Goal: Task Accomplishment & Management: Use online tool/utility

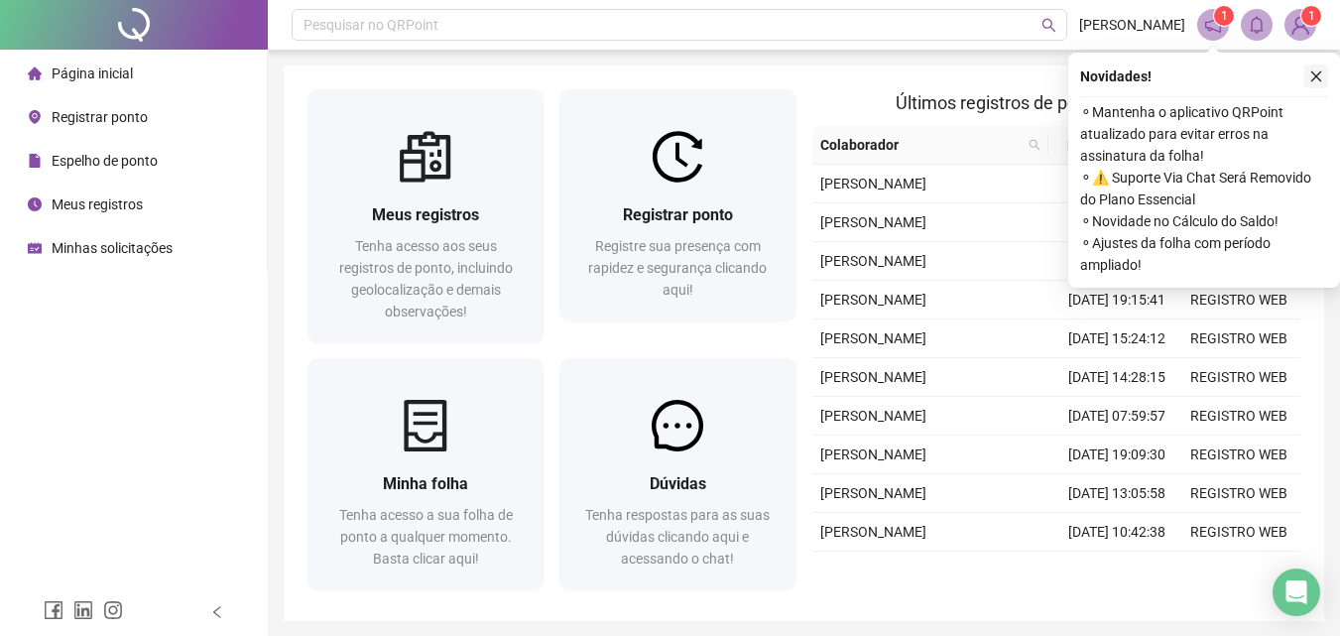
click at [1319, 73] on icon "close" at bounding box center [1316, 76] width 11 height 11
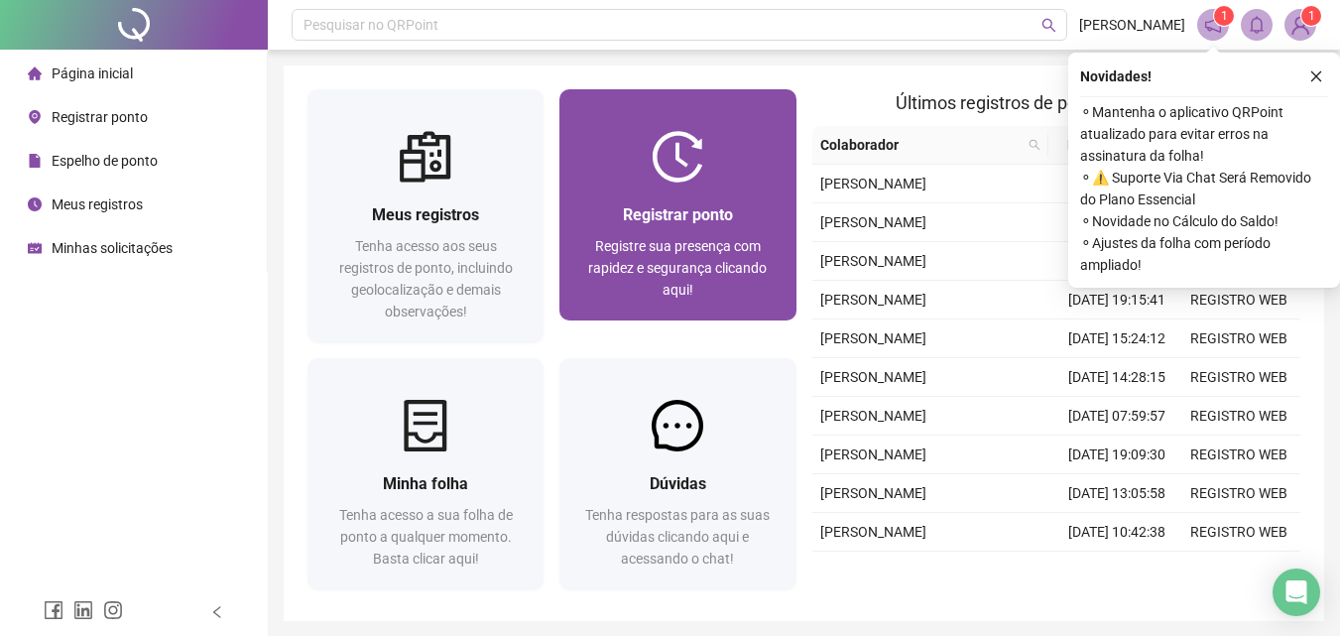
click at [659, 186] on div "Registrar ponto Registre sua presença com rapidez e segurança clicando aqui!" at bounding box center [677, 252] width 236 height 138
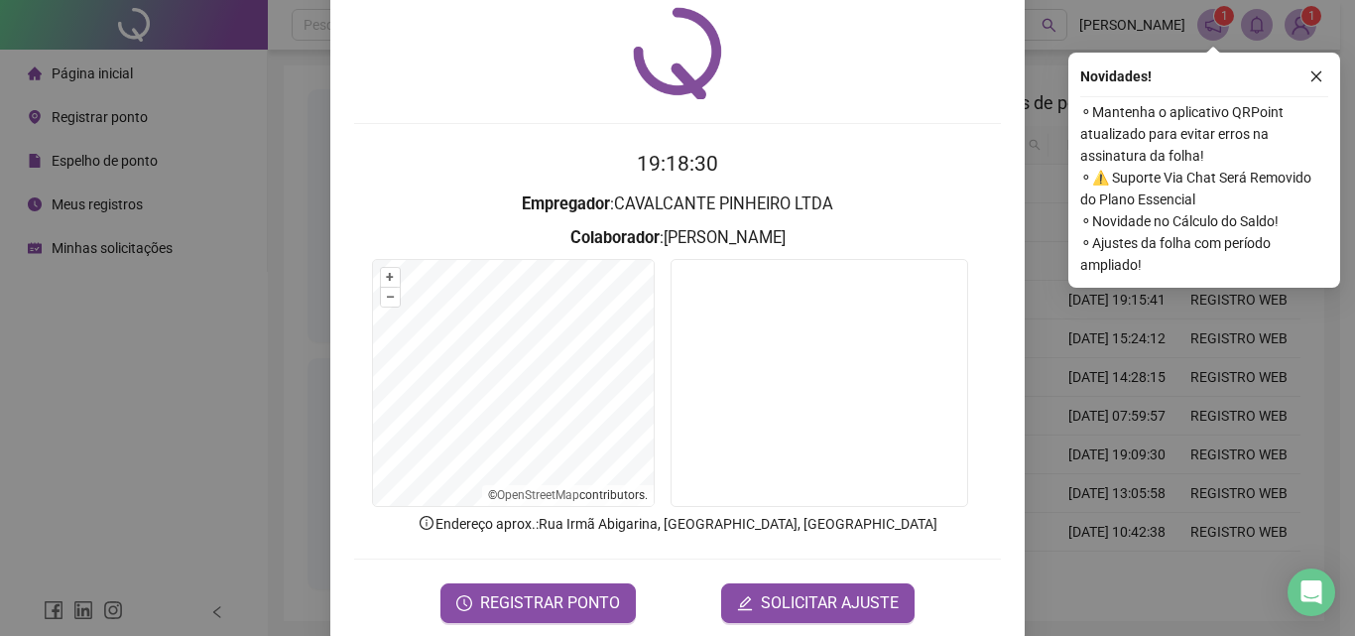
scroll to position [95, 0]
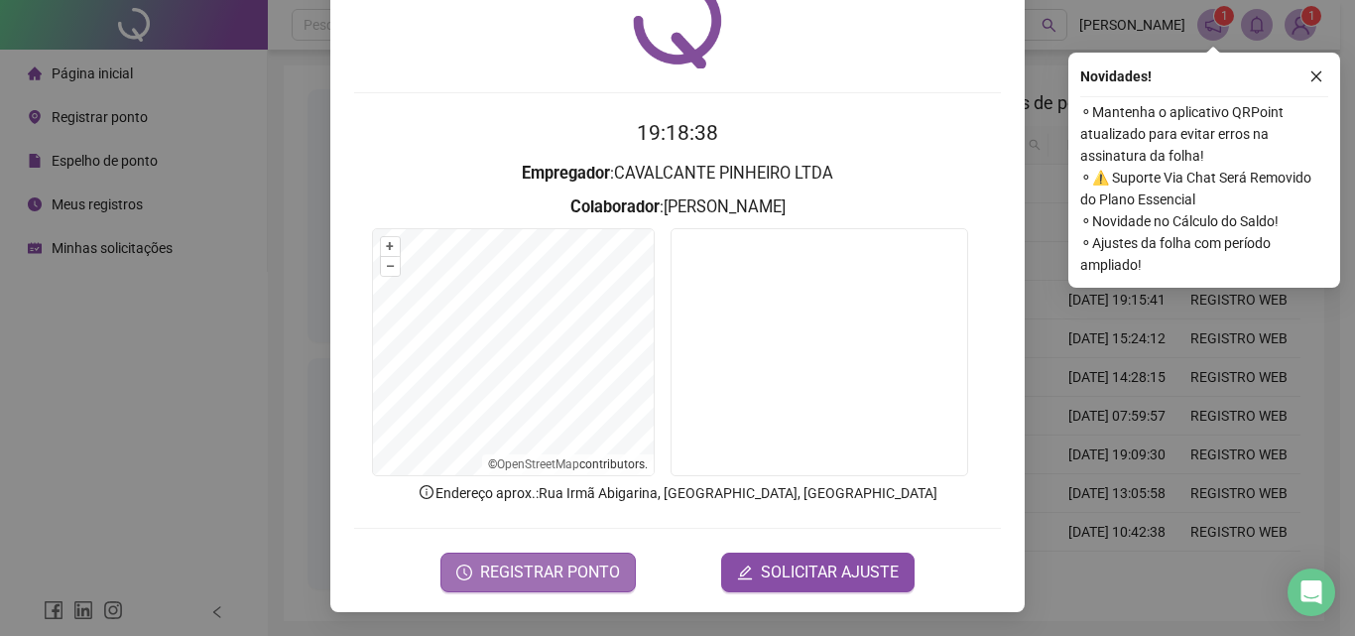
click at [559, 567] on span "REGISTRAR PONTO" at bounding box center [550, 572] width 140 height 24
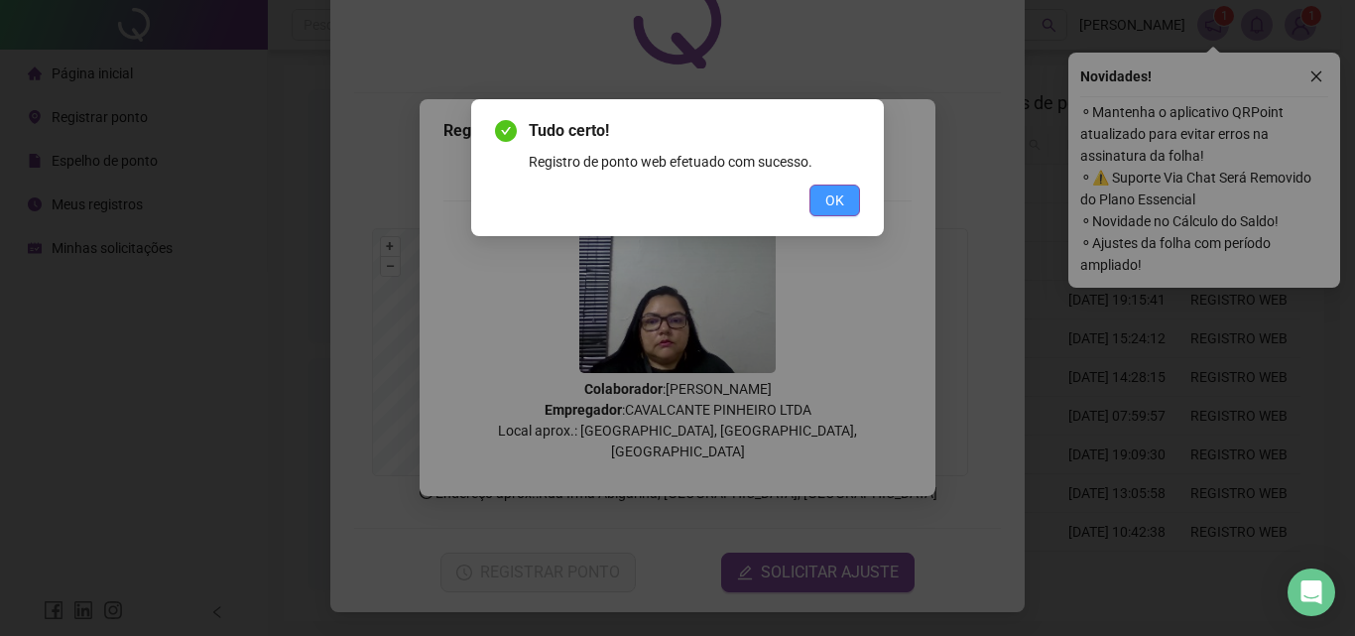
click at [825, 208] on span "OK" at bounding box center [834, 200] width 19 height 22
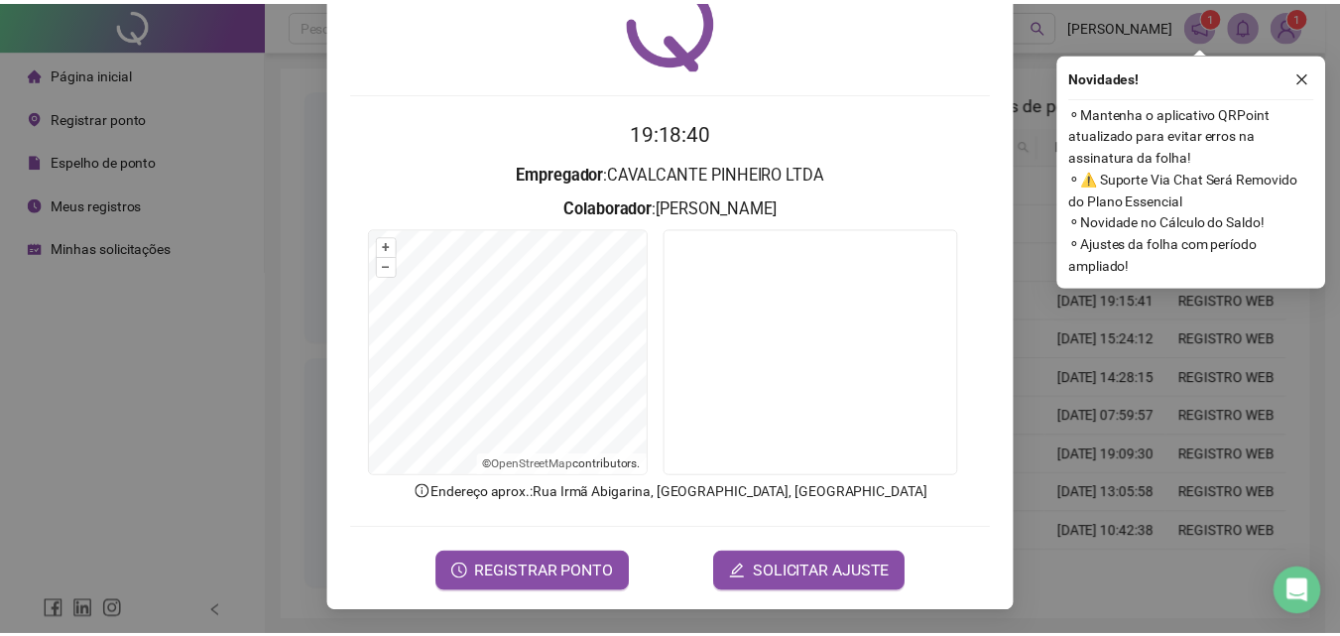
scroll to position [0, 0]
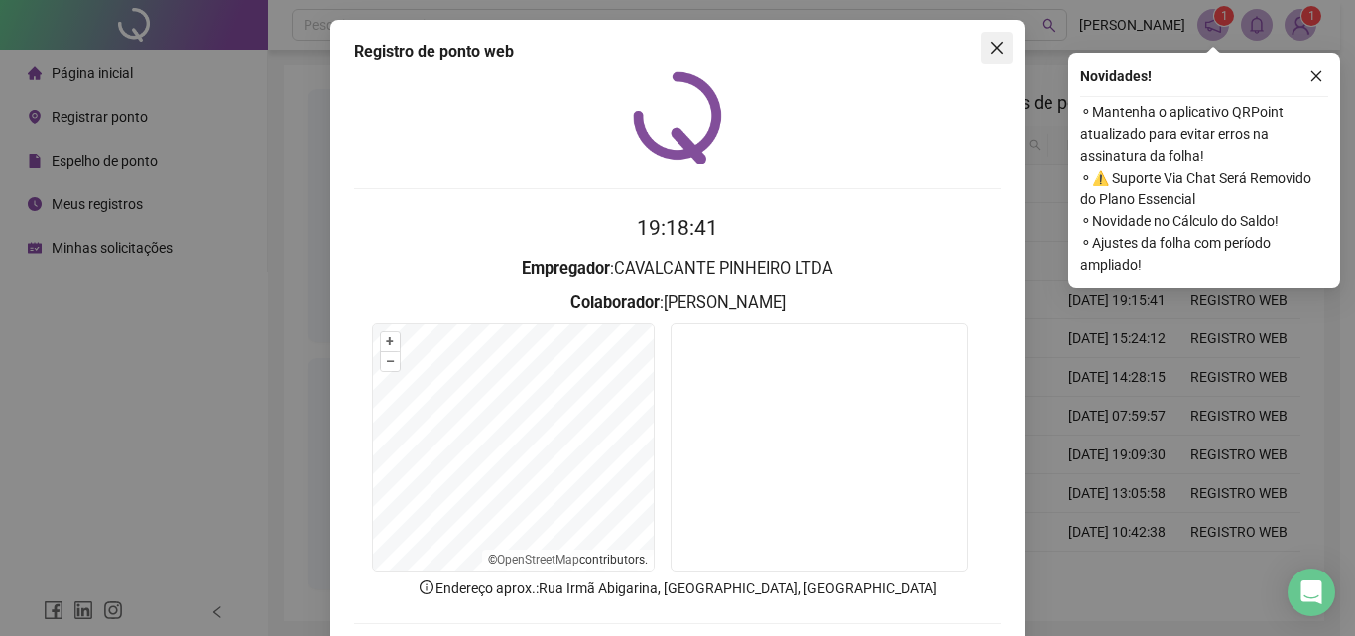
click at [991, 47] on icon "close" at bounding box center [997, 48] width 12 height 12
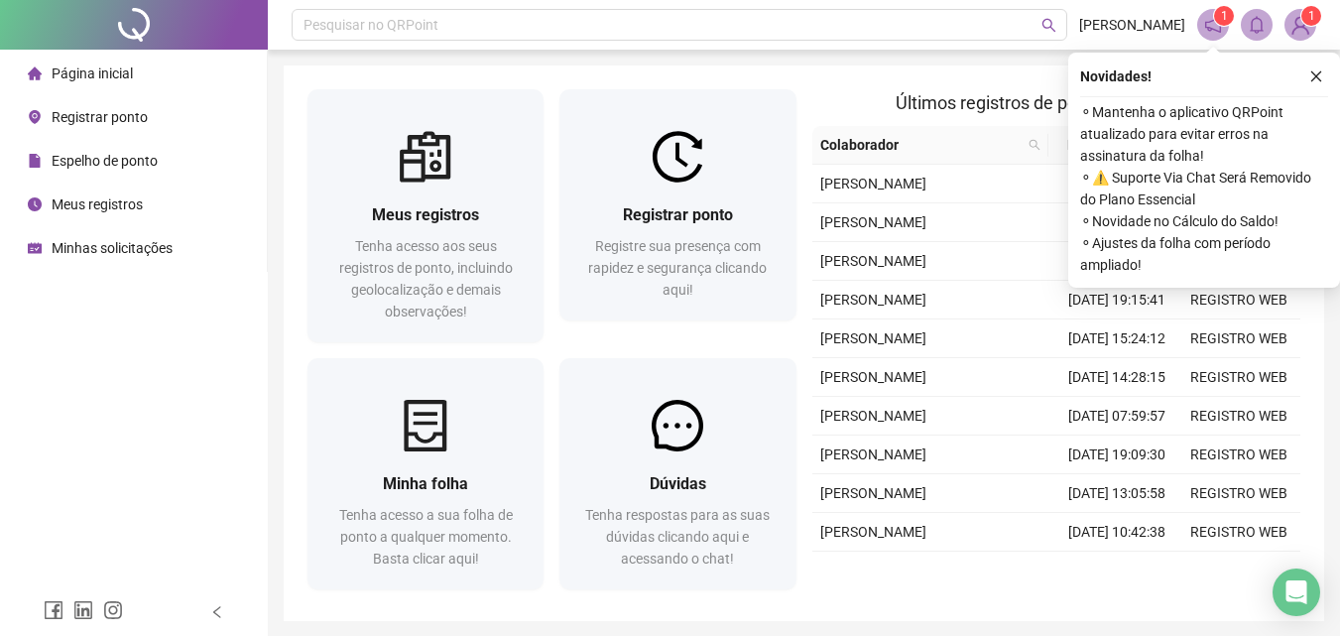
click at [1329, 76] on div "Novidades ! ⚬ Mantenha o aplicativo QRPoint atualizado para evitar erros na ass…" at bounding box center [1204, 170] width 272 height 235
click at [1320, 79] on icon "close" at bounding box center [1316, 76] width 14 height 14
